Goal: Information Seeking & Learning: Find contact information

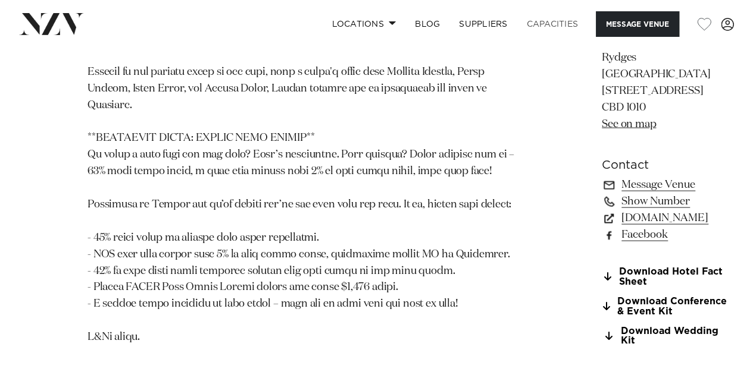
scroll to position [1175, 0]
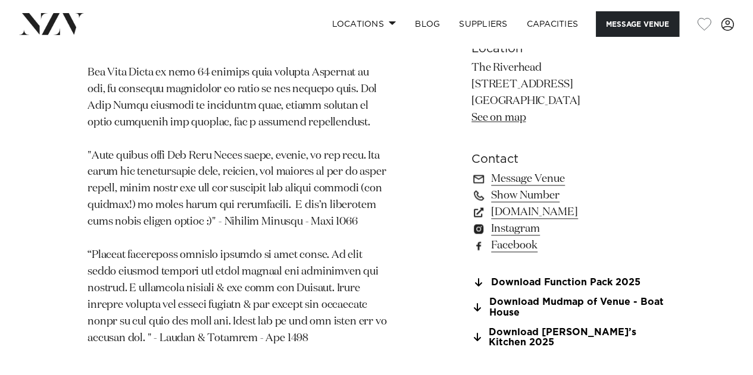
scroll to position [836, 0]
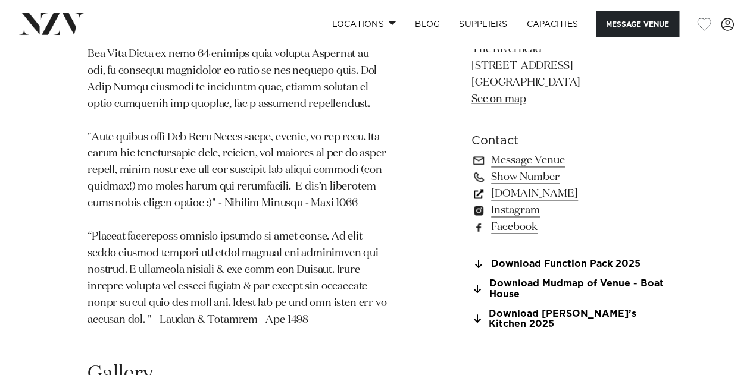
click at [512, 202] on link "www.theriverhead.co.nz" at bounding box center [568, 193] width 194 height 17
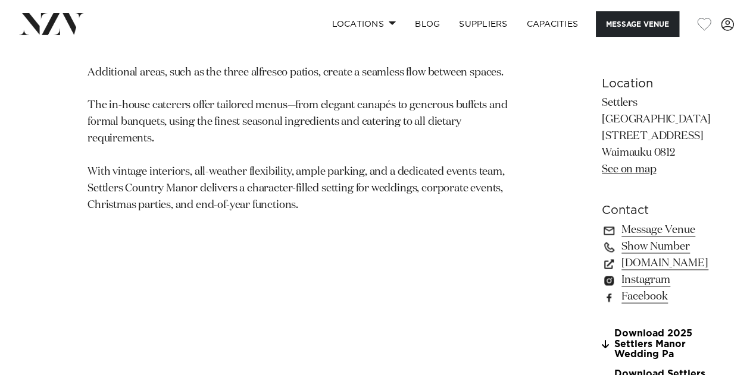
scroll to position [791, 0]
click at [601, 255] on link "www.settlerscountrymanor.co.nz" at bounding box center [655, 263] width 109 height 17
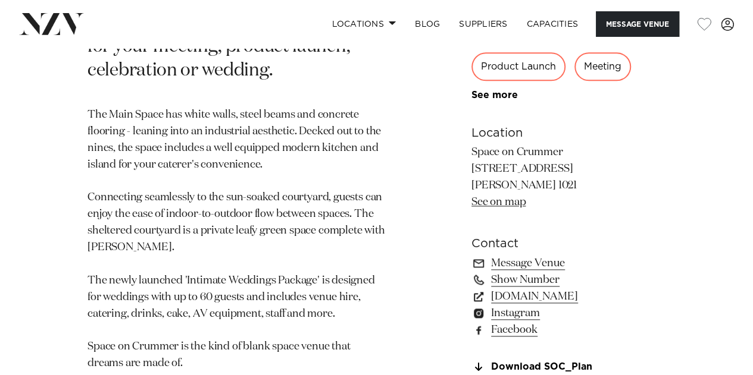
scroll to position [759, 0]
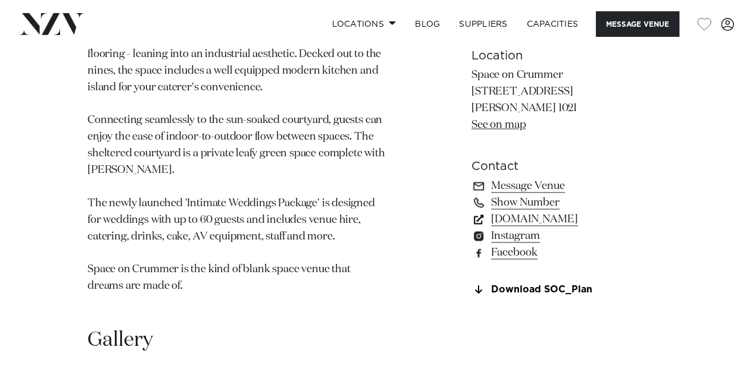
click at [508, 220] on link "spaceoncrummer.co.nz" at bounding box center [568, 219] width 194 height 17
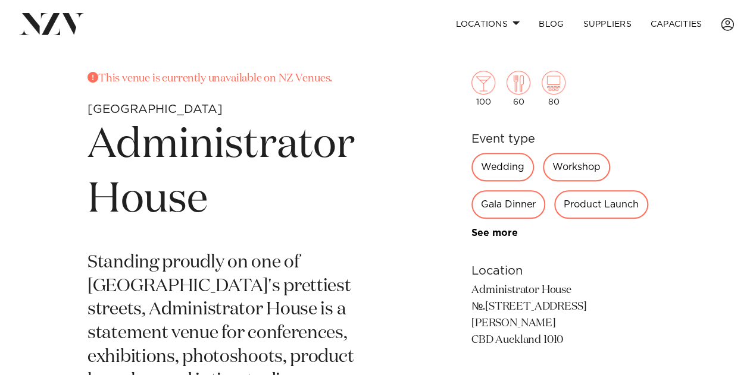
scroll to position [366, 0]
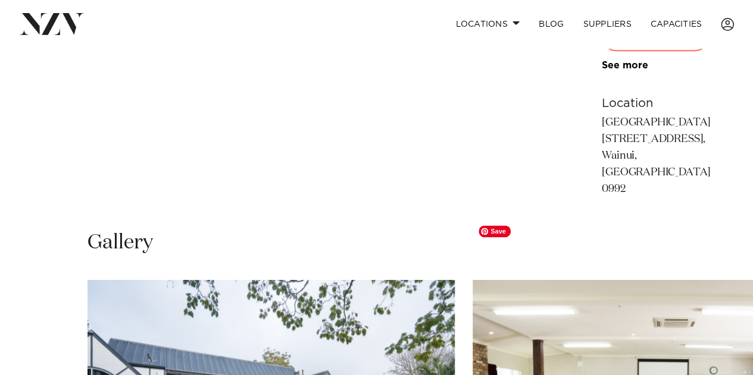
scroll to position [645, 0]
click at [601, 114] on p "[GEOGRAPHIC_DATA] [STREET_ADDRESS], [GEOGRAPHIC_DATA], [GEOGRAPHIC_DATA] 0992" at bounding box center [665, 155] width 129 height 83
copy p "[GEOGRAPHIC_DATA]"
